Goal: Task Accomplishment & Management: Complete application form

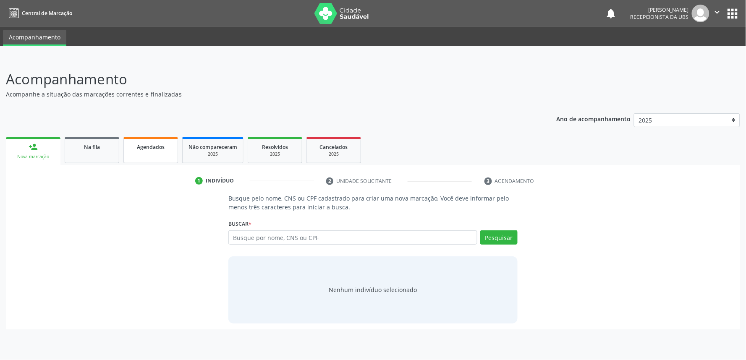
click at [165, 144] on div "Agendados" at bounding box center [151, 146] width 42 height 9
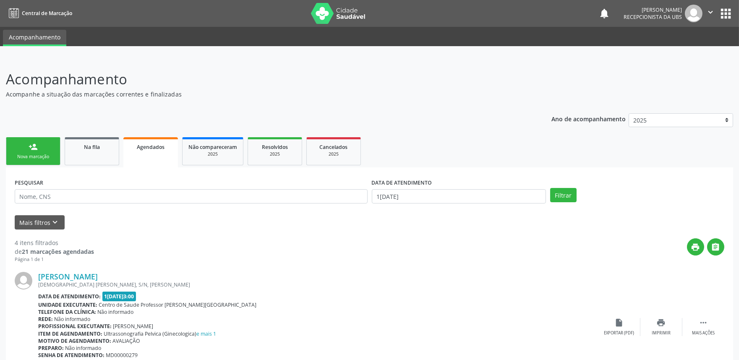
click at [41, 154] on div "Nova marcação" at bounding box center [33, 157] width 42 height 6
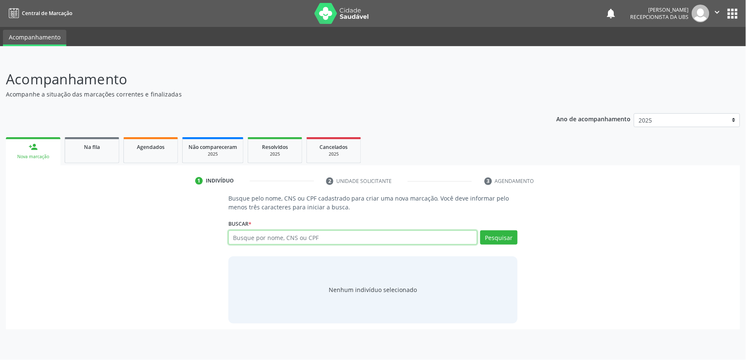
click at [307, 236] on input "text" at bounding box center [352, 237] width 249 height 14
paste input "703002855596571"
type input "703002855596571"
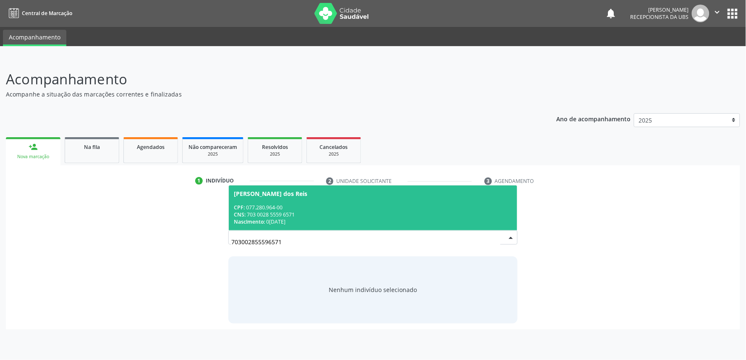
click at [312, 215] on div "CNS: 703 0028 5559 6571" at bounding box center [373, 214] width 278 height 7
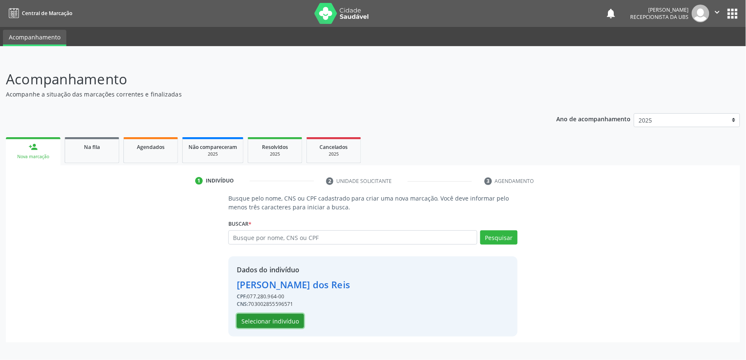
click at [280, 315] on button "Selecionar indivíduo" at bounding box center [270, 321] width 67 height 14
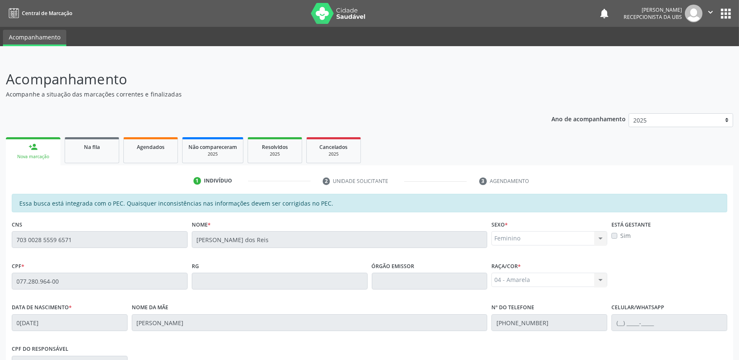
scroll to position [131, 0]
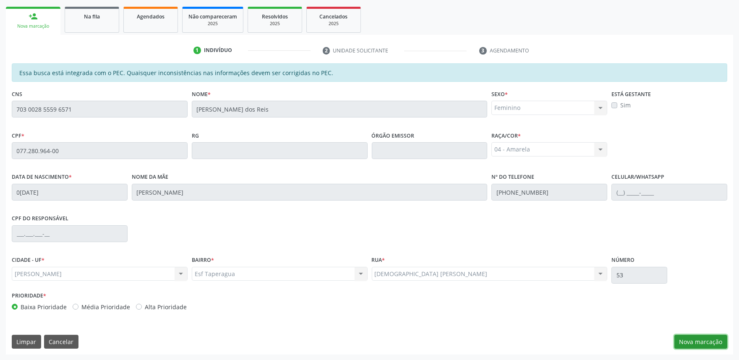
click at [702, 338] on button "Nova marcação" at bounding box center [701, 342] width 53 height 14
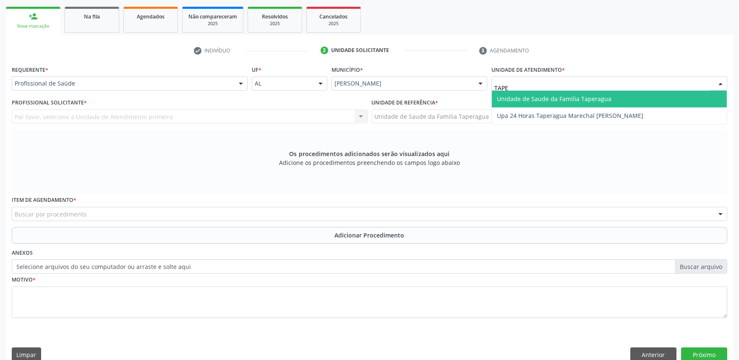
type input "TAPER"
click at [524, 97] on span "Unidade de Saude da Familia Taperagua" at bounding box center [554, 99] width 115 height 8
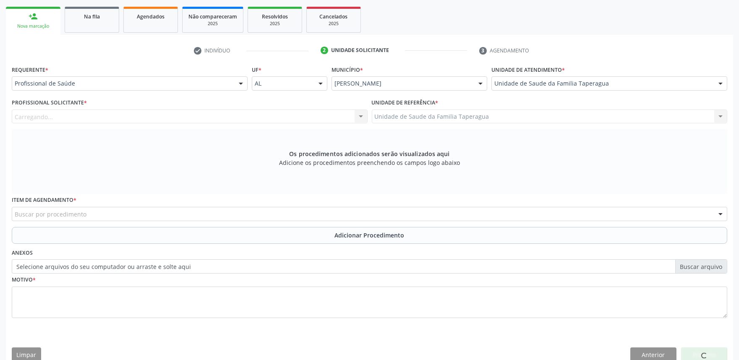
click at [251, 115] on div "Carregando..." at bounding box center [190, 117] width 356 height 14
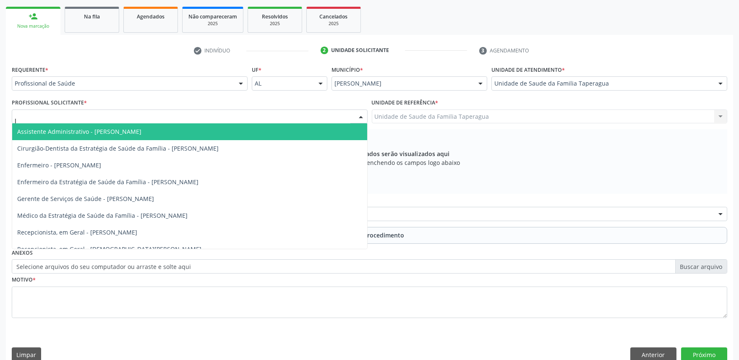
type input "JU"
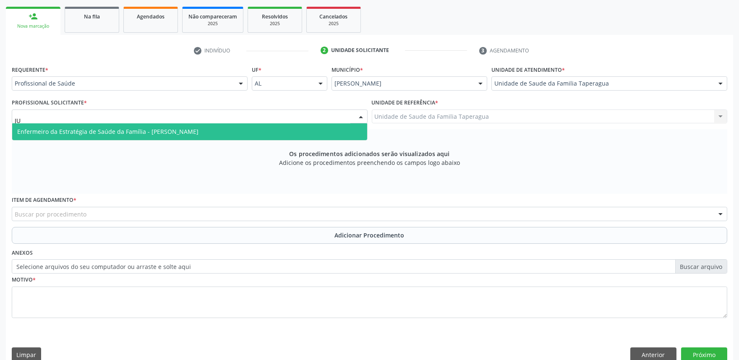
click at [253, 128] on span "Enfermeiro da Estratégia de Saúde da Família - Julilda Maria de Medeiros" at bounding box center [189, 131] width 355 height 17
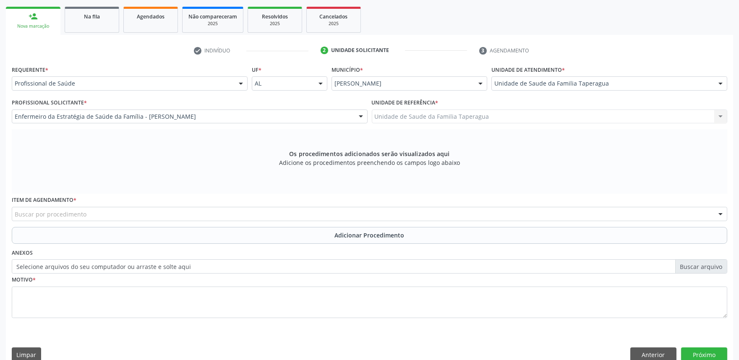
click at [242, 215] on div "Buscar por procedimento" at bounding box center [370, 214] width 716 height 14
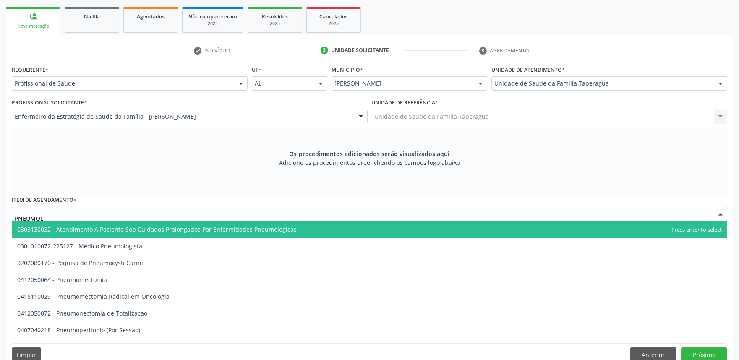
type input "PNEUMOLO"
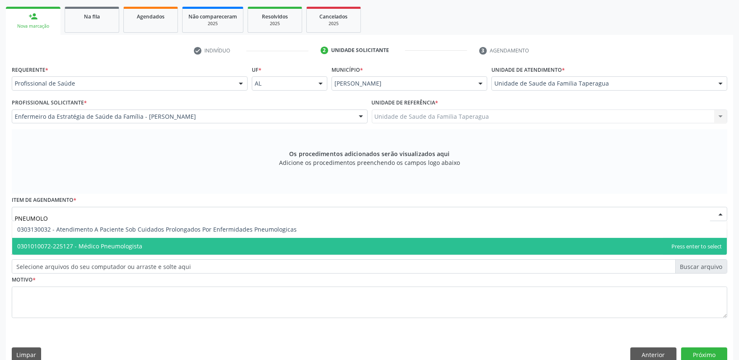
click at [233, 245] on span "0301010072-225127 - Médico Pneumologista" at bounding box center [369, 246] width 715 height 17
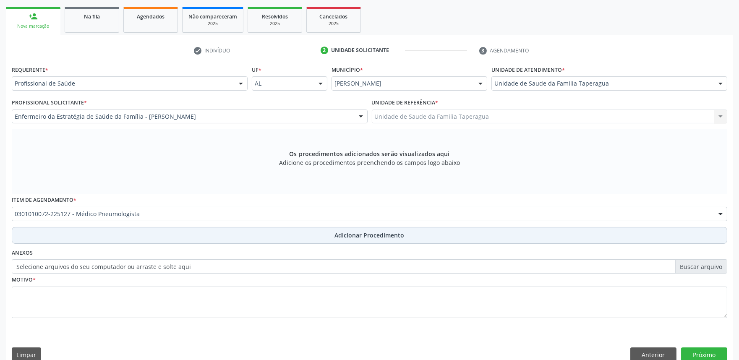
click at [238, 234] on button "Adicionar Procedimento" at bounding box center [370, 235] width 716 height 17
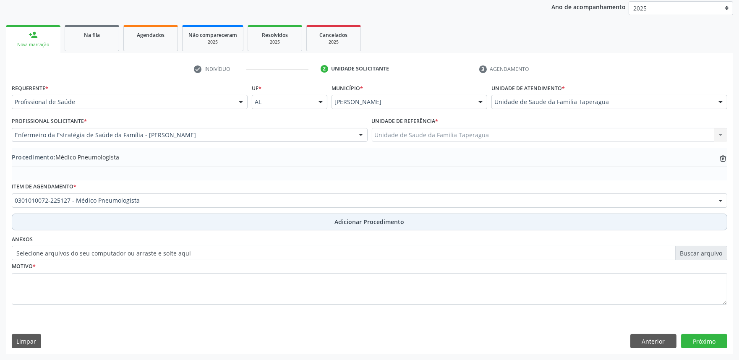
scroll to position [111, 0]
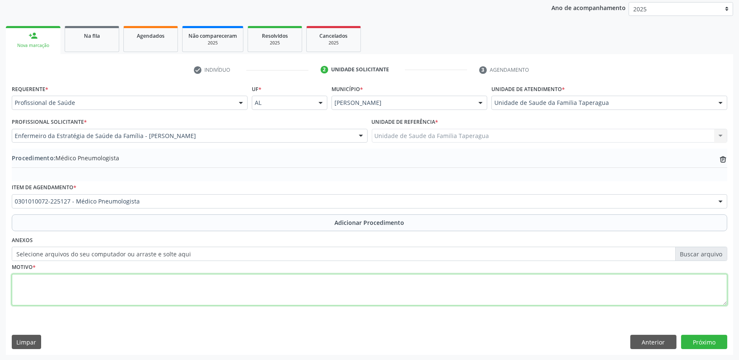
click at [237, 285] on textarea at bounding box center [370, 290] width 716 height 32
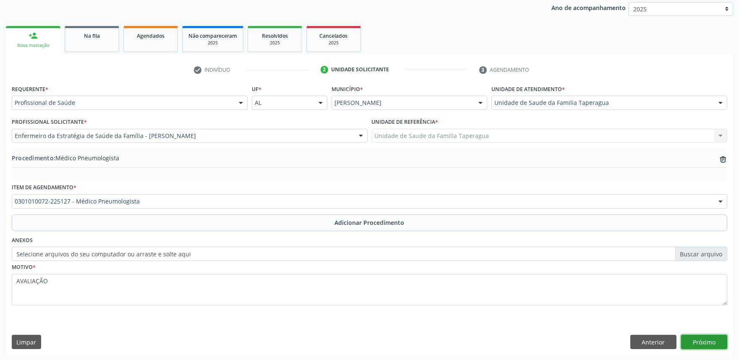
click at [704, 340] on button "Próximo" at bounding box center [704, 342] width 46 height 14
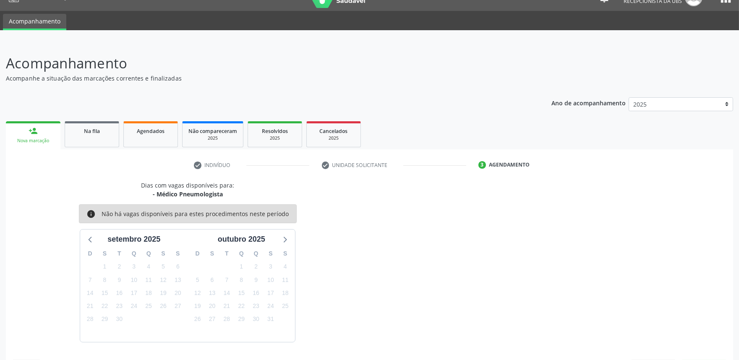
scroll to position [41, 0]
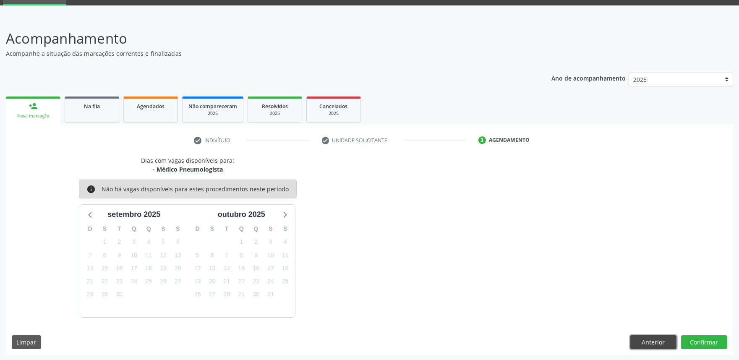
click at [655, 342] on button "Anterior" at bounding box center [654, 342] width 46 height 14
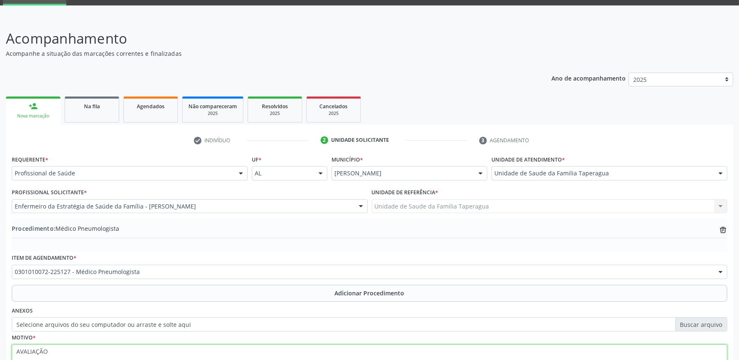
click at [16, 347] on textarea "AVALIAÇÃO" at bounding box center [370, 361] width 716 height 32
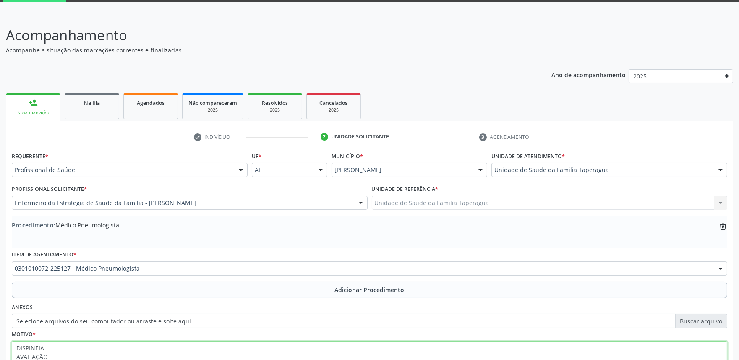
scroll to position [111, 0]
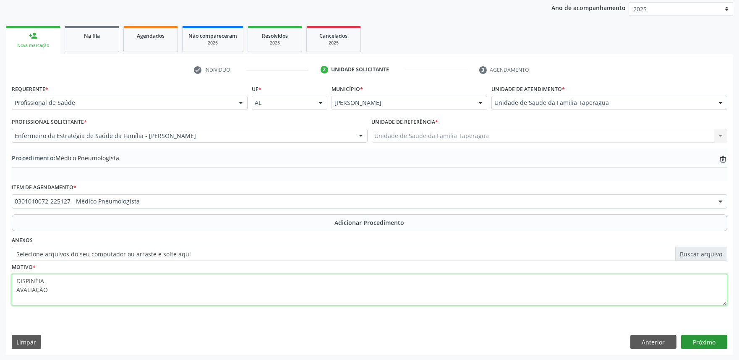
type textarea "DISPINÉIA AVALIAÇÃO"
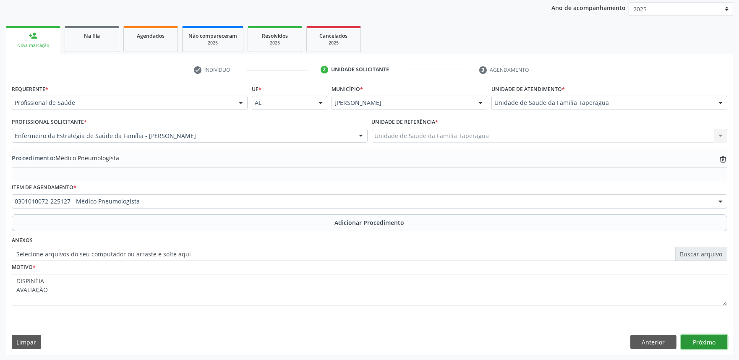
click at [710, 338] on button "Próximo" at bounding box center [704, 342] width 46 height 14
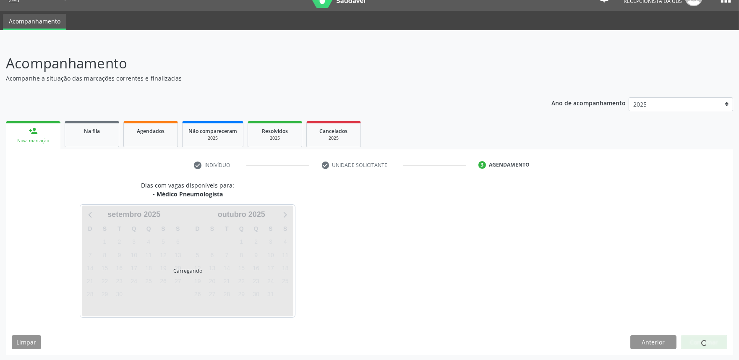
scroll to position [41, 0]
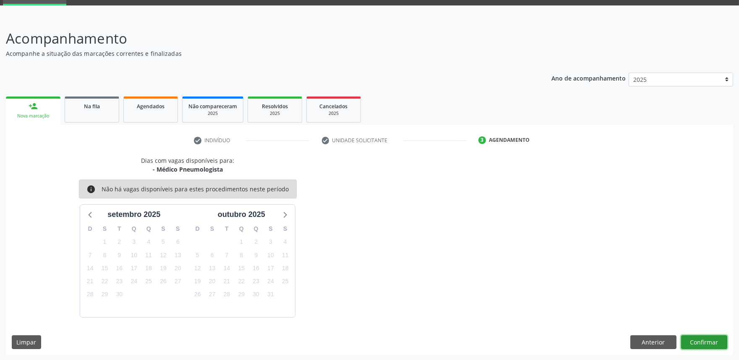
click at [710, 338] on button "Confirmar" at bounding box center [704, 342] width 46 height 14
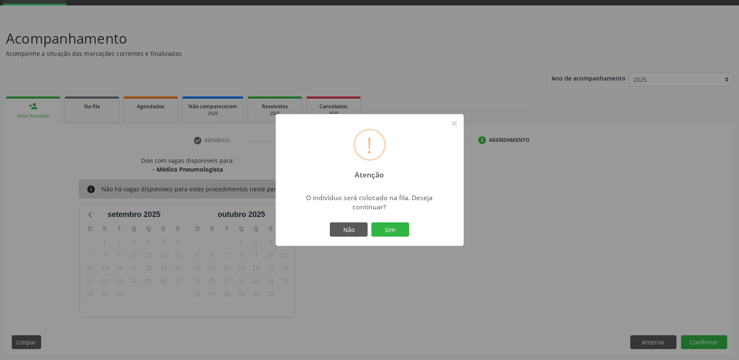
click at [372, 223] on button "Sim" at bounding box center [391, 230] width 38 height 14
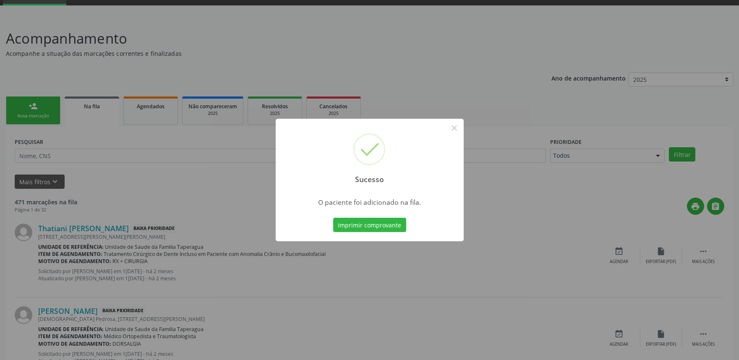
scroll to position [0, 0]
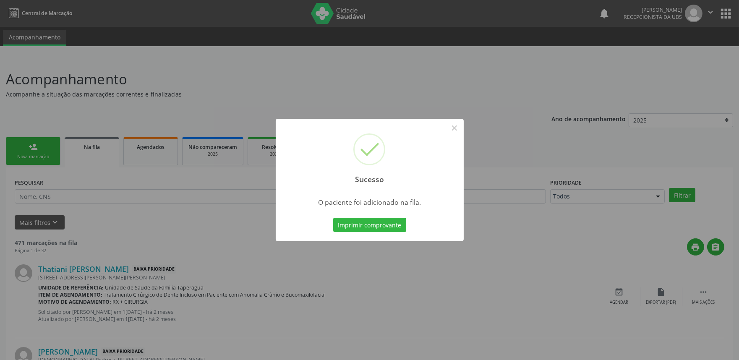
click at [674, 282] on div "Sucesso × O paciente foi adicionado na fila. Imprimir comprovante Cancel" at bounding box center [369, 180] width 739 height 360
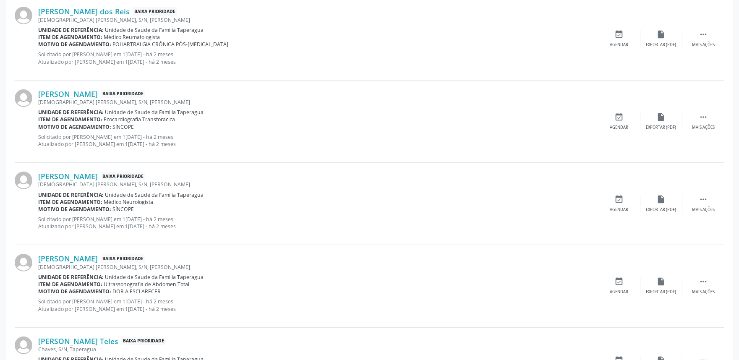
scroll to position [1134, 0]
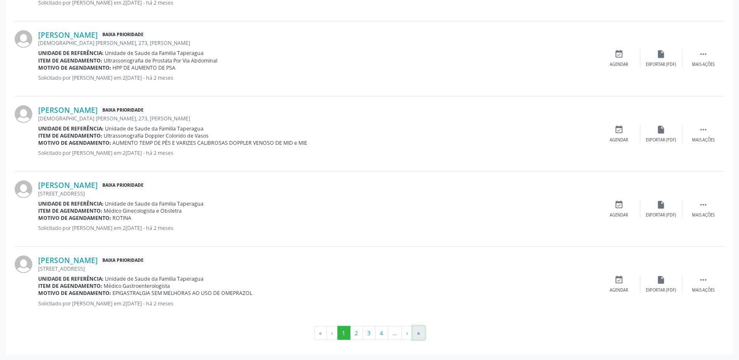
click at [422, 330] on button "»" at bounding box center [419, 333] width 13 height 14
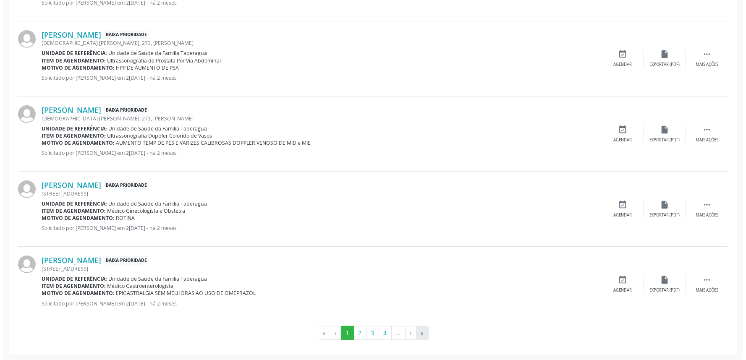
scroll to position [0, 0]
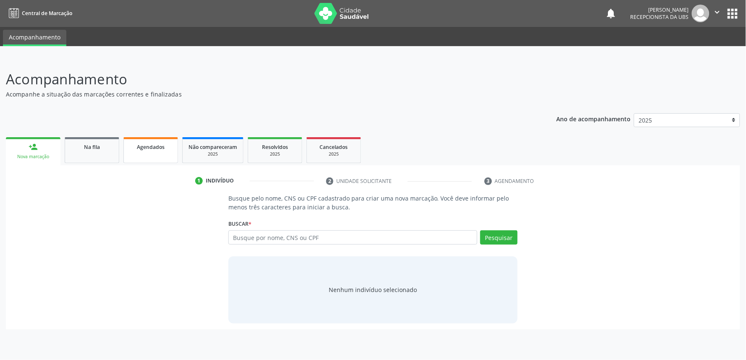
click at [171, 150] on link "Agendados" at bounding box center [150, 150] width 55 height 26
click at [160, 156] on link "Agendados" at bounding box center [150, 150] width 55 height 26
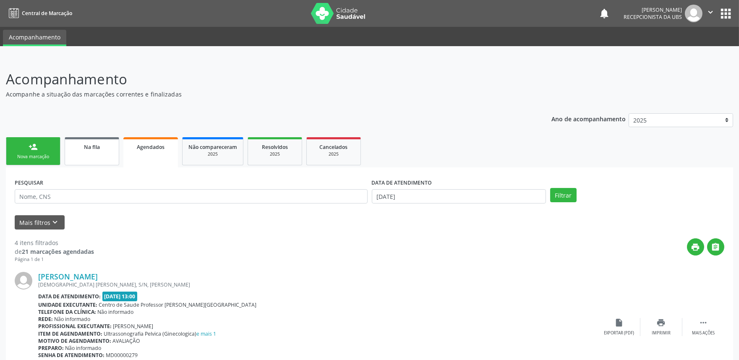
click at [89, 157] on link "Na fila" at bounding box center [92, 151] width 55 height 28
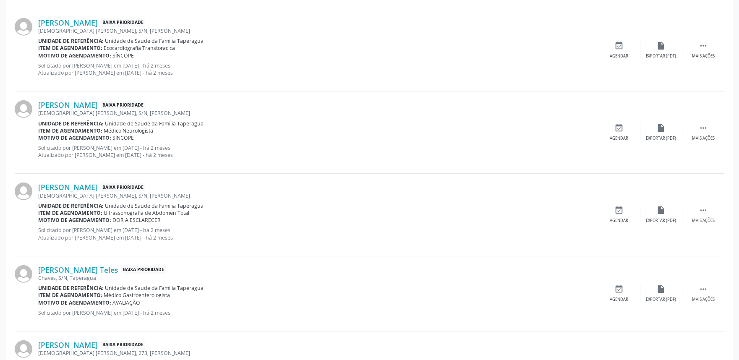
scroll to position [1134, 0]
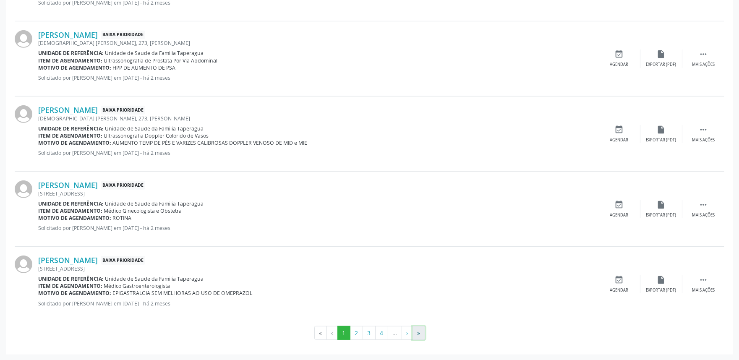
click at [420, 330] on button "»" at bounding box center [419, 333] width 13 height 14
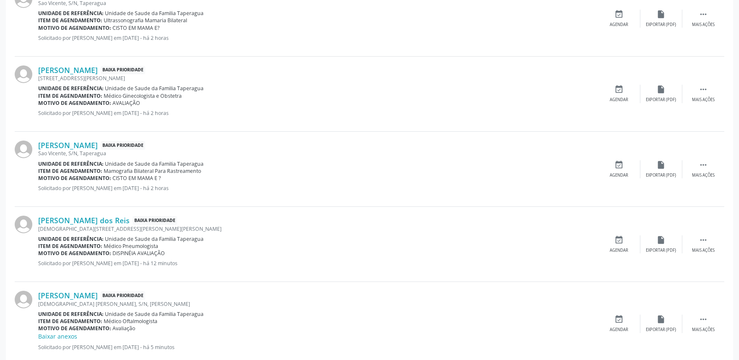
scroll to position [469, 0]
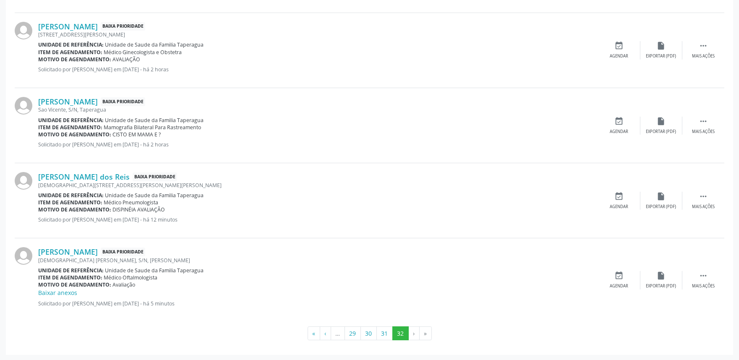
click at [415, 331] on li "›" at bounding box center [414, 334] width 11 height 14
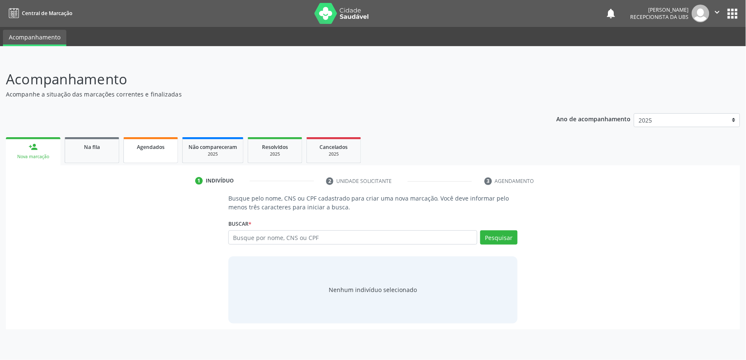
click at [140, 139] on link "Agendados" at bounding box center [150, 150] width 55 height 26
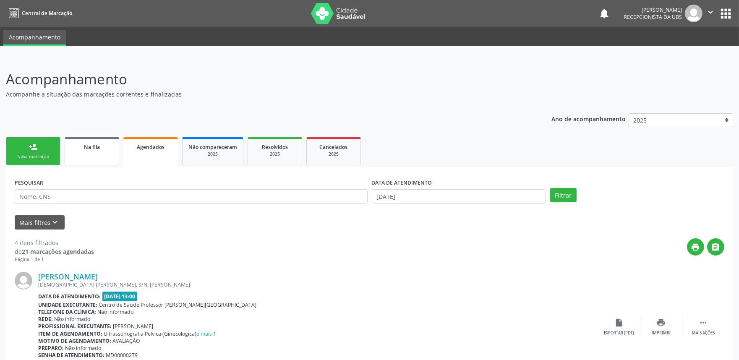
click at [108, 147] on div "Na fila" at bounding box center [92, 146] width 42 height 9
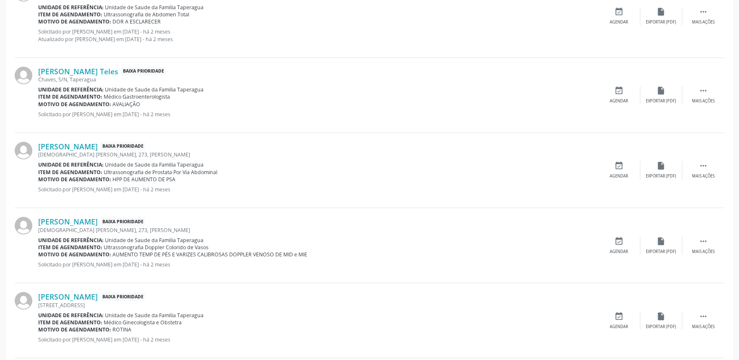
scroll to position [1134, 0]
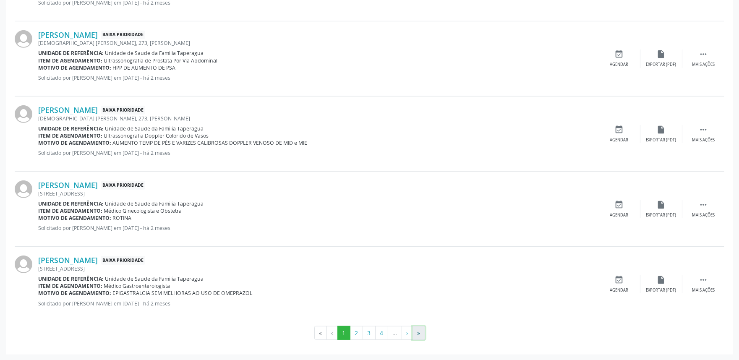
click at [416, 329] on button "»" at bounding box center [419, 333] width 13 height 14
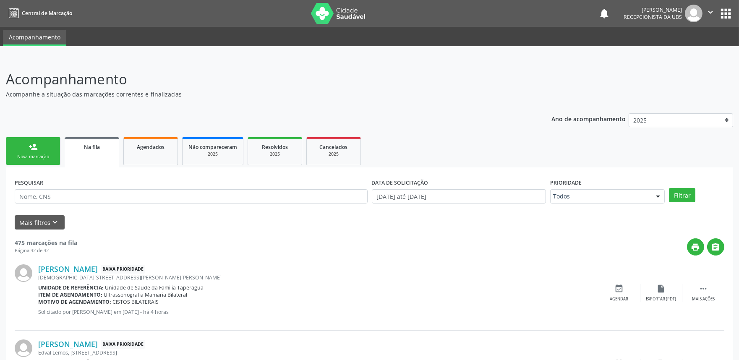
scroll to position [721, 0]
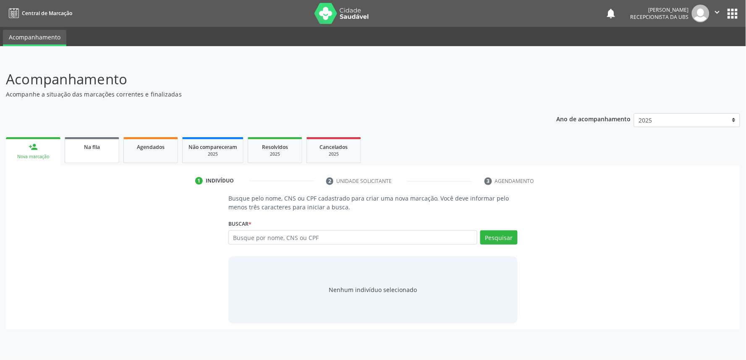
click at [87, 156] on link "Na fila" at bounding box center [92, 150] width 55 height 26
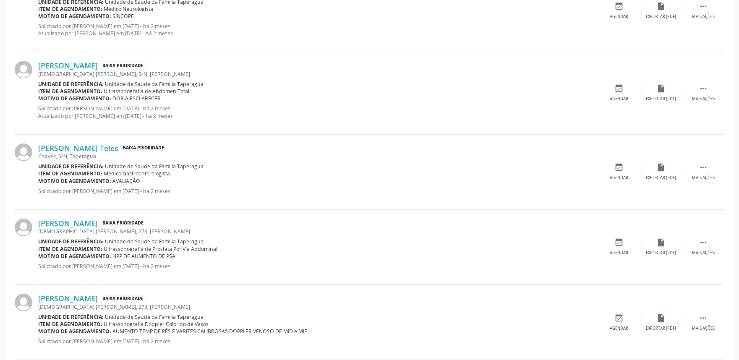
scroll to position [1134, 0]
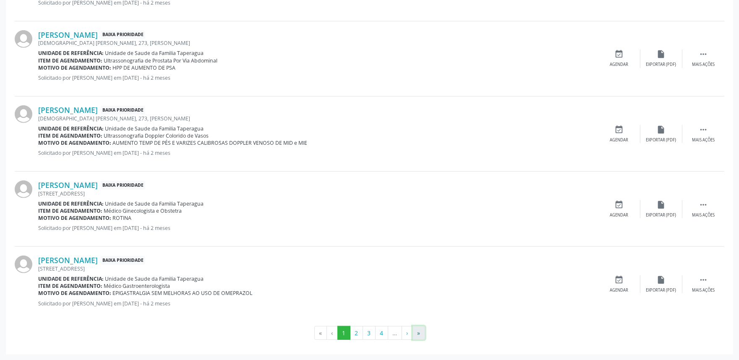
click at [418, 331] on button "»" at bounding box center [419, 333] width 13 height 14
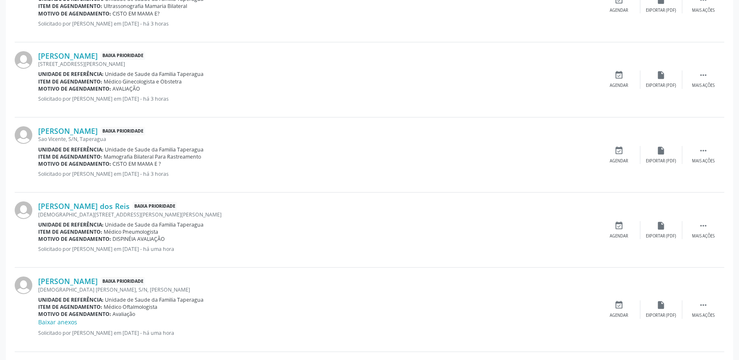
scroll to position [0, 0]
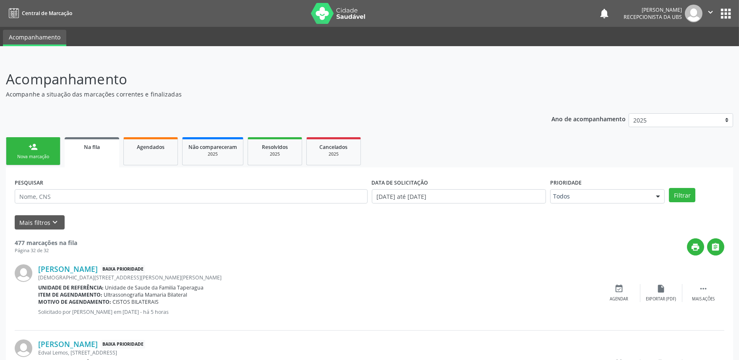
click at [706, 16] on icon "" at bounding box center [710, 12] width 9 height 9
click at [456, 94] on p "Acompanhe a situação das marcações correntes e finalizadas" at bounding box center [260, 94] width 509 height 9
click at [137, 148] on span "Agendados" at bounding box center [151, 147] width 28 height 7
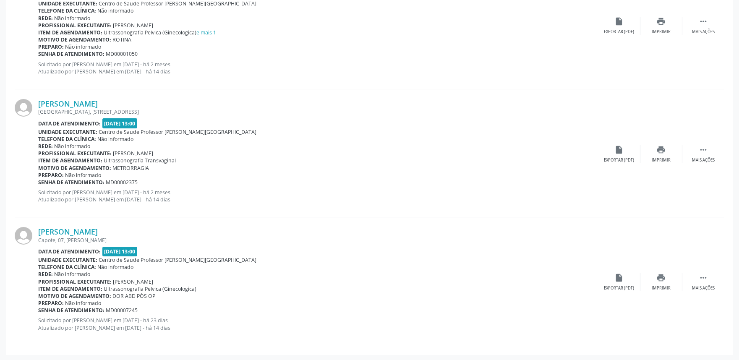
scroll to position [131, 0]
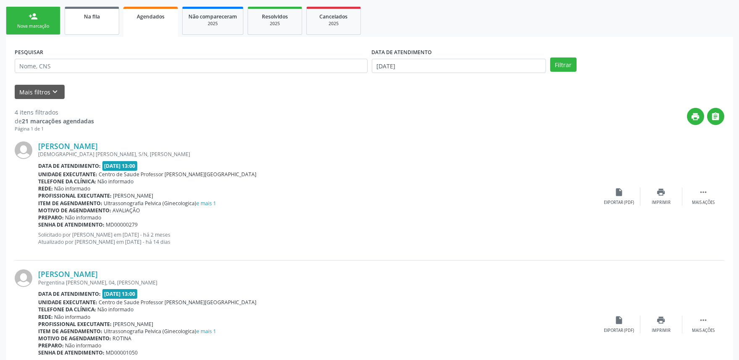
click at [100, 15] on span "Na fila" at bounding box center [92, 16] width 16 height 7
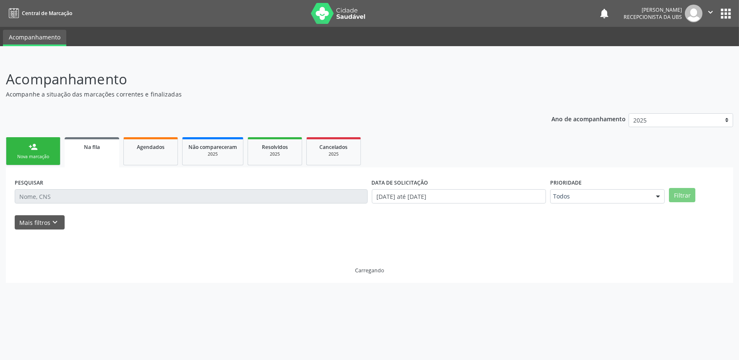
scroll to position [0, 0]
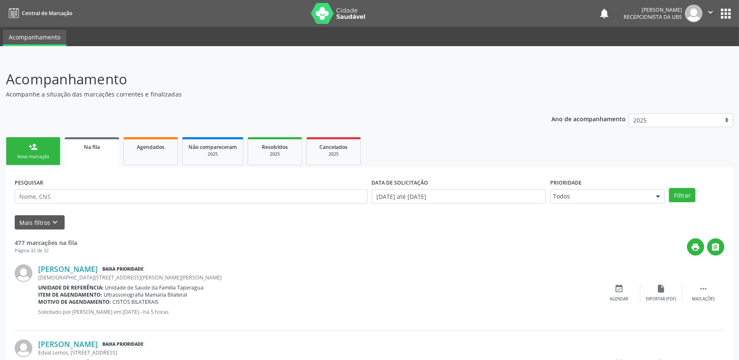
click at [710, 13] on icon "" at bounding box center [710, 12] width 9 height 9
click at [691, 50] on link "Sair" at bounding box center [689, 51] width 58 height 12
